Goal: Browse casually

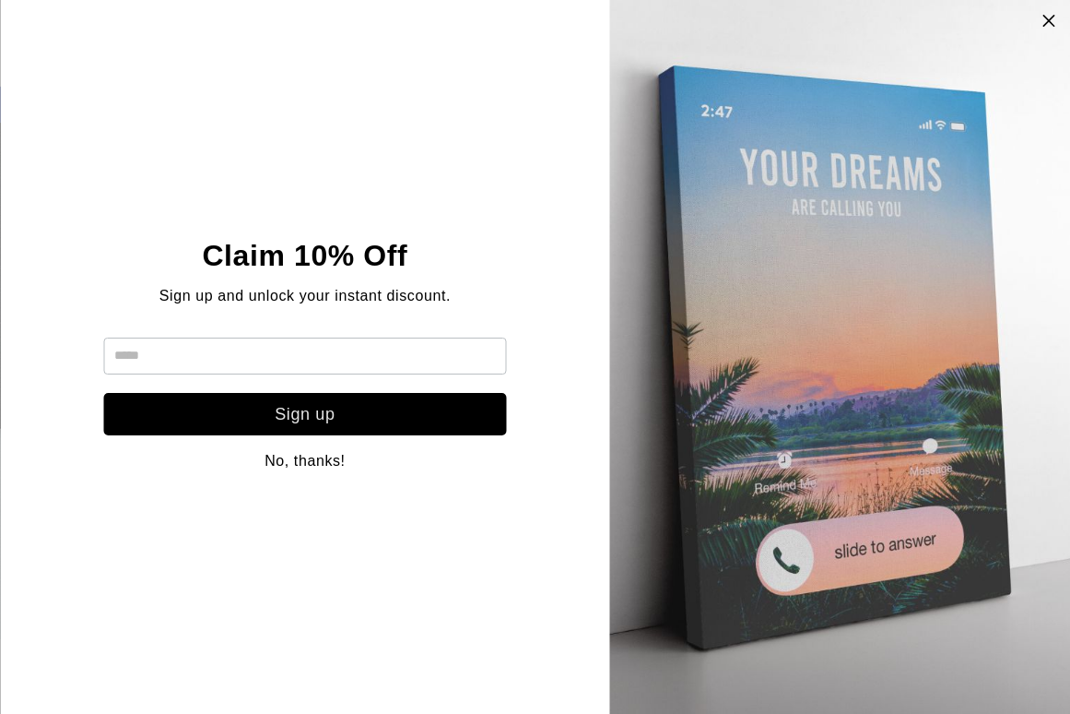
scroll to position [49, 0]
click at [1049, 21] on icon at bounding box center [1050, 20] width 16 height 15
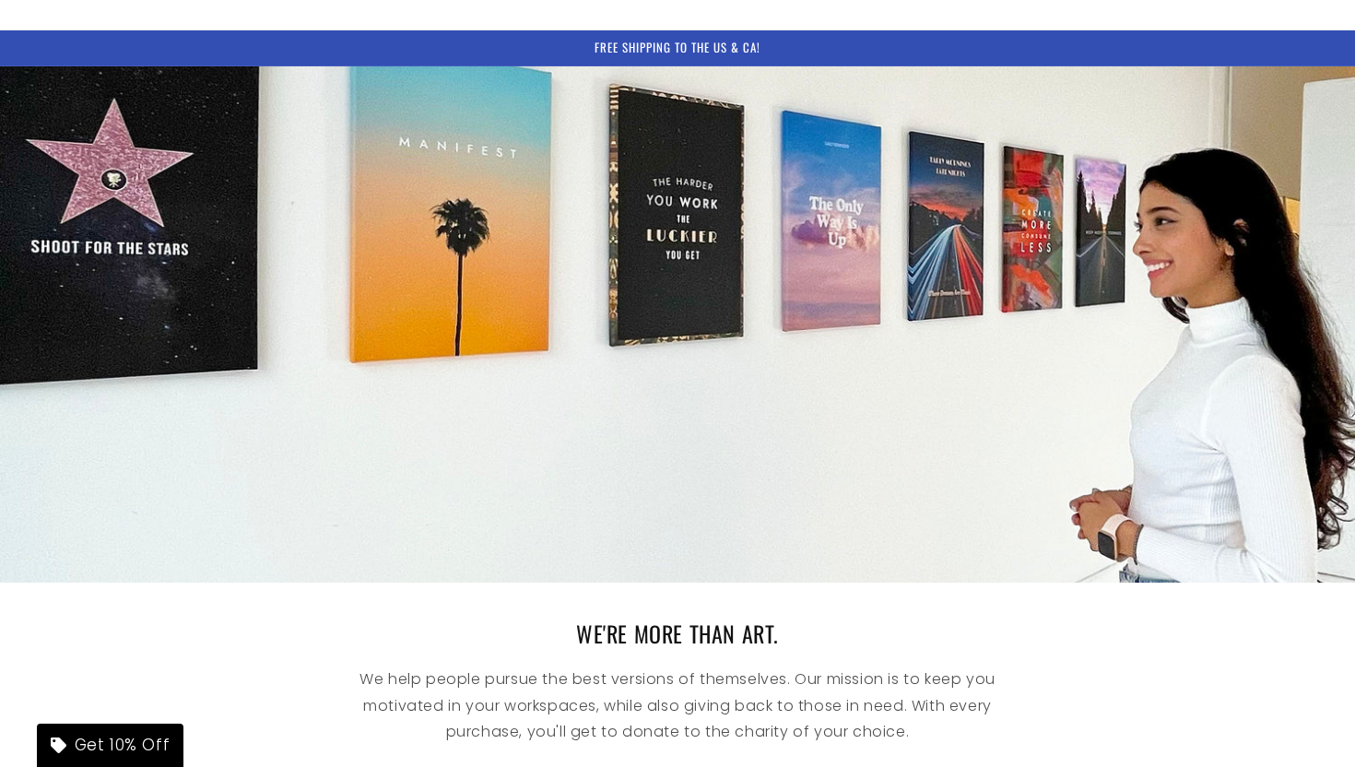
scroll to position [0, 0]
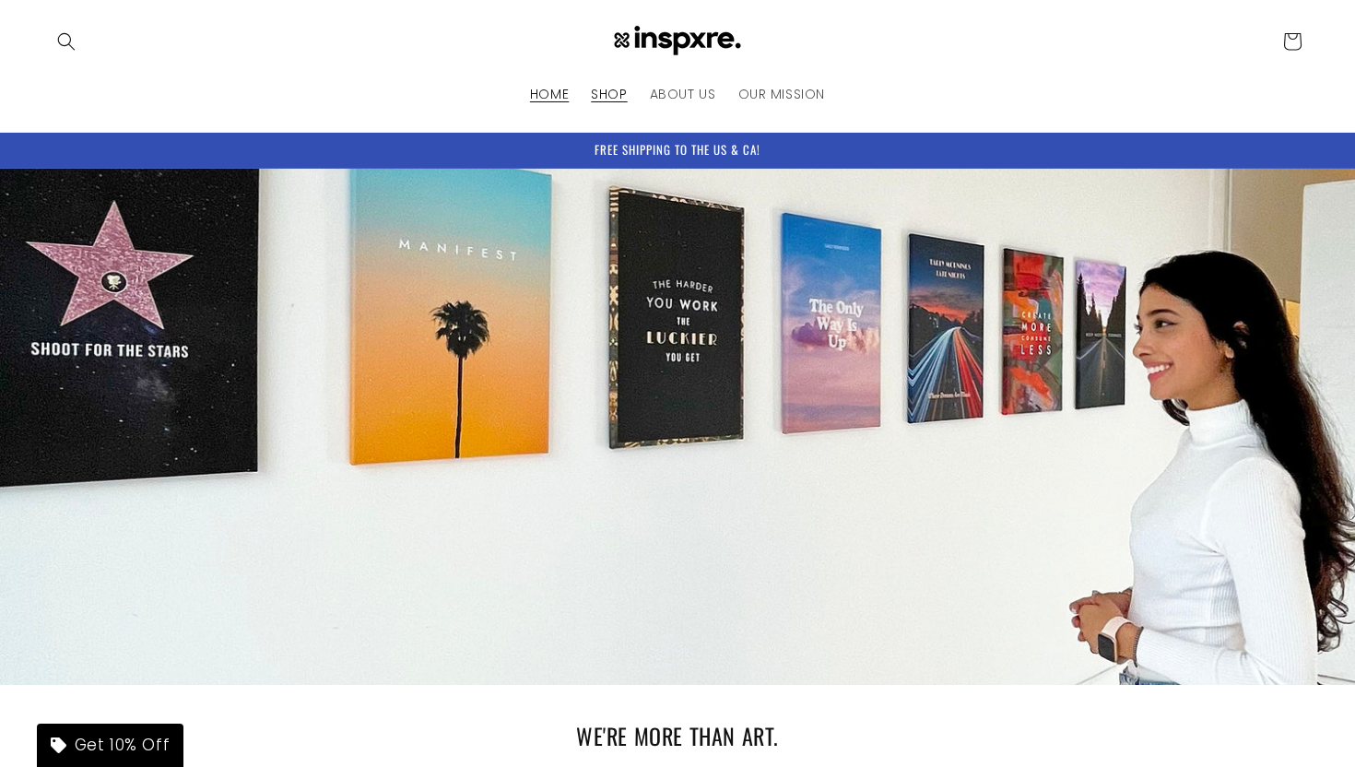
click at [600, 93] on span "SHOP" at bounding box center [609, 94] width 36 height 17
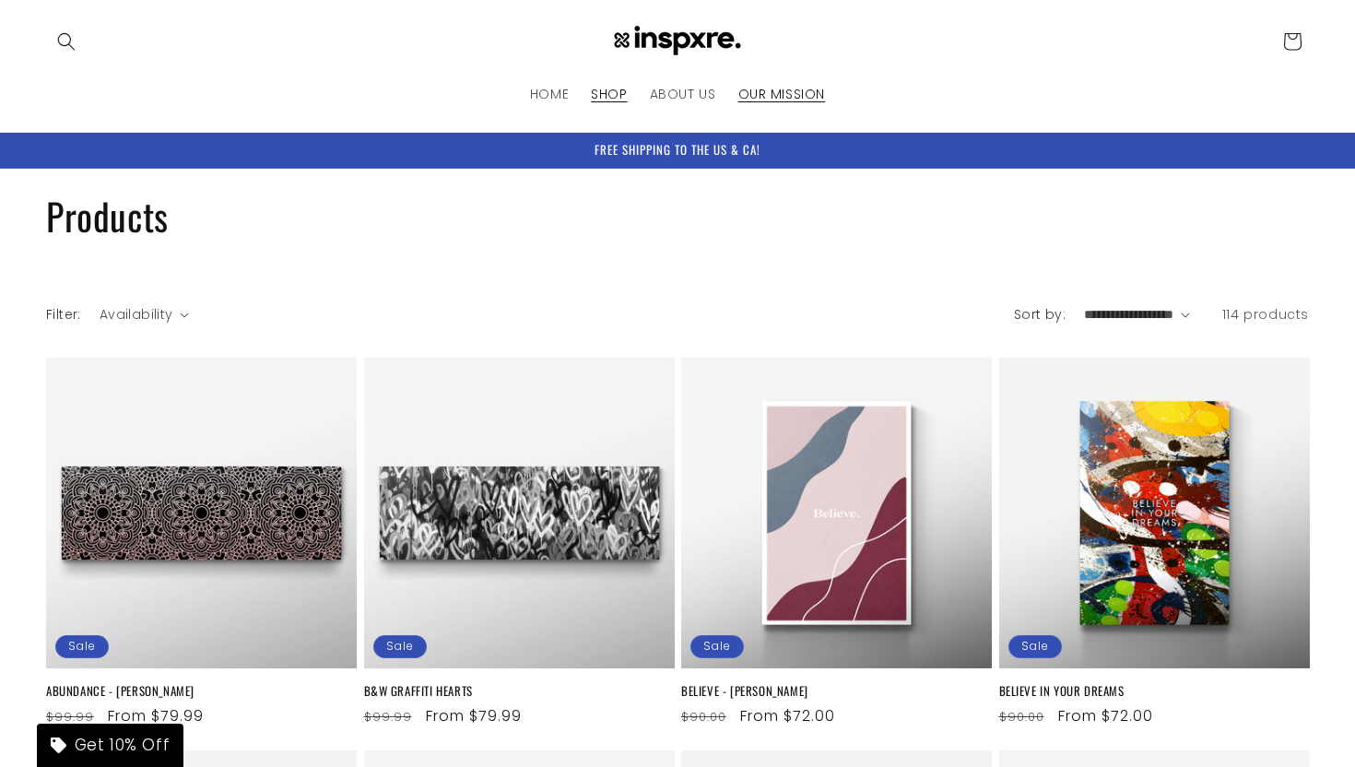
click at [770, 88] on span "OUR MISSION" at bounding box center [782, 94] width 88 height 17
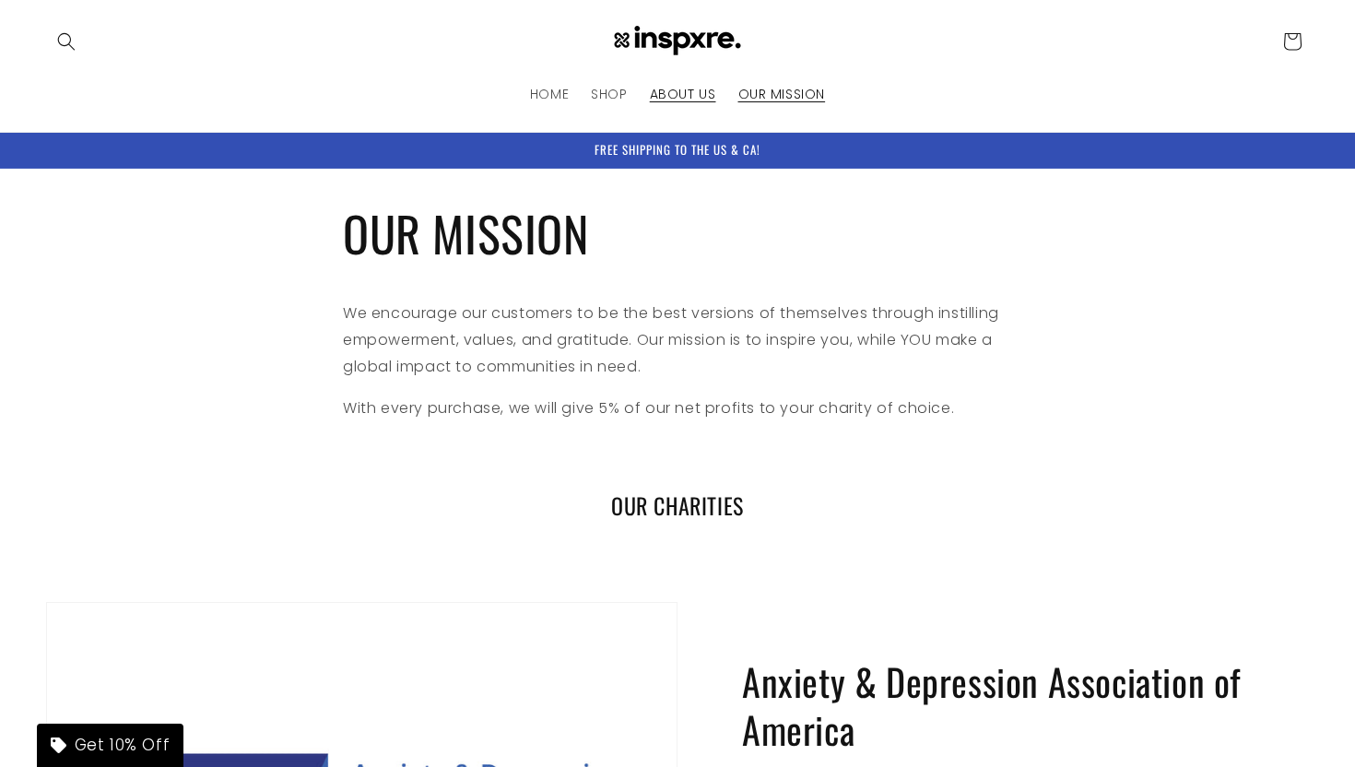
click at [675, 92] on span "ABOUT US" at bounding box center [683, 94] width 66 height 17
